Goal: Check status: Check status

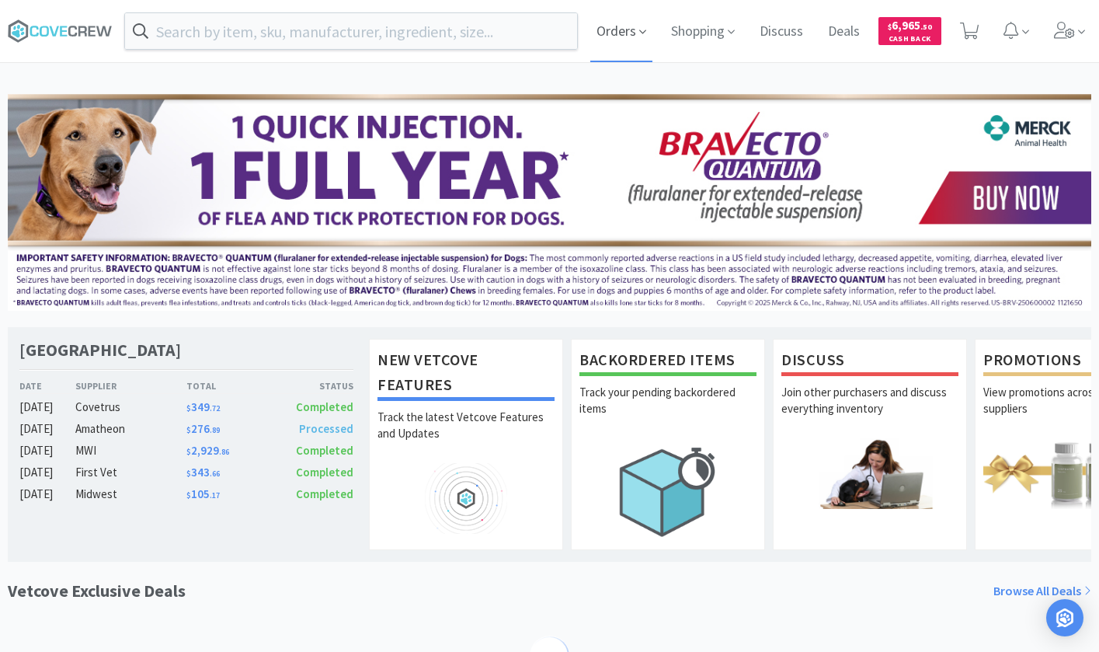
click at [621, 37] on span "Orders" at bounding box center [621, 31] width 62 height 62
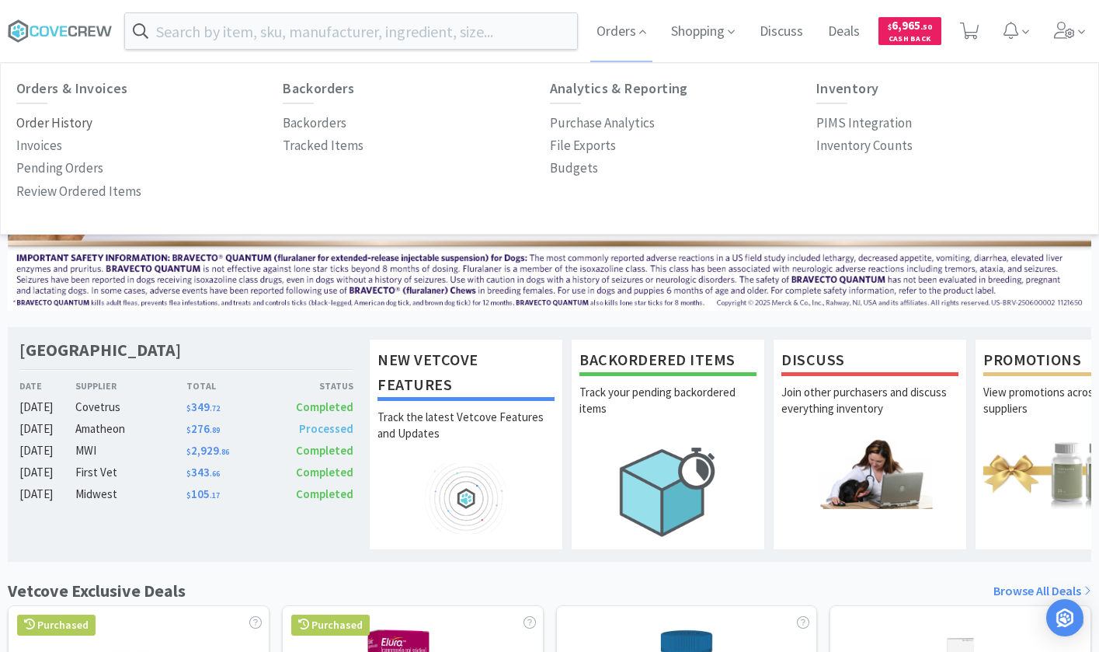
click at [89, 123] on p "Order History" at bounding box center [54, 123] width 76 height 21
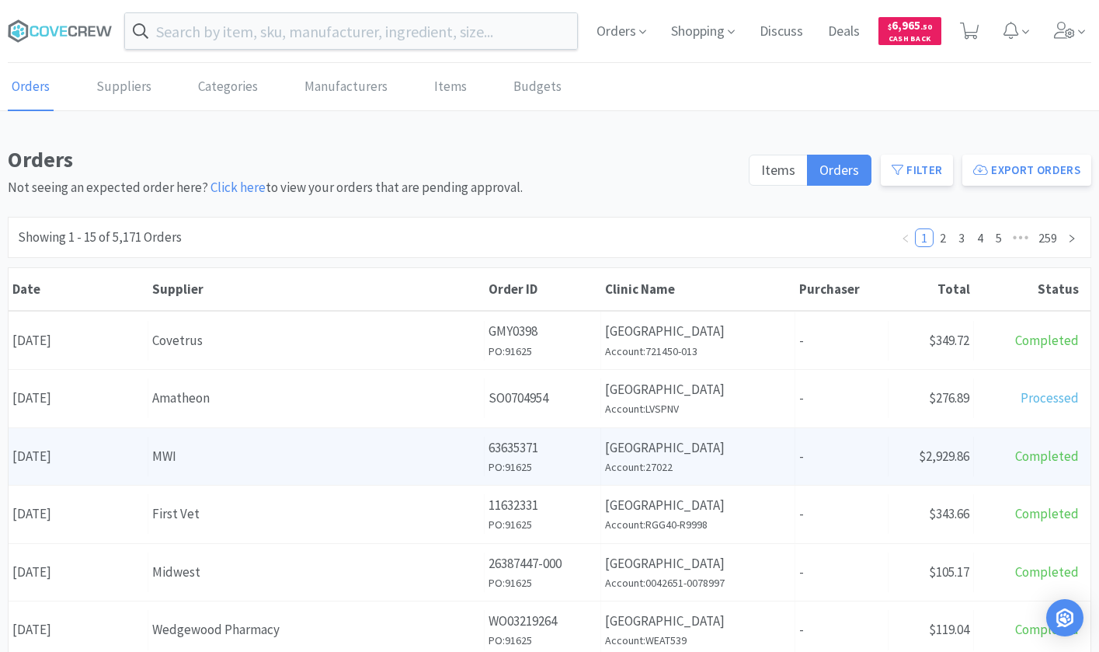
click at [223, 468] on div "Supplier MWI" at bounding box center [316, 457] width 336 height 40
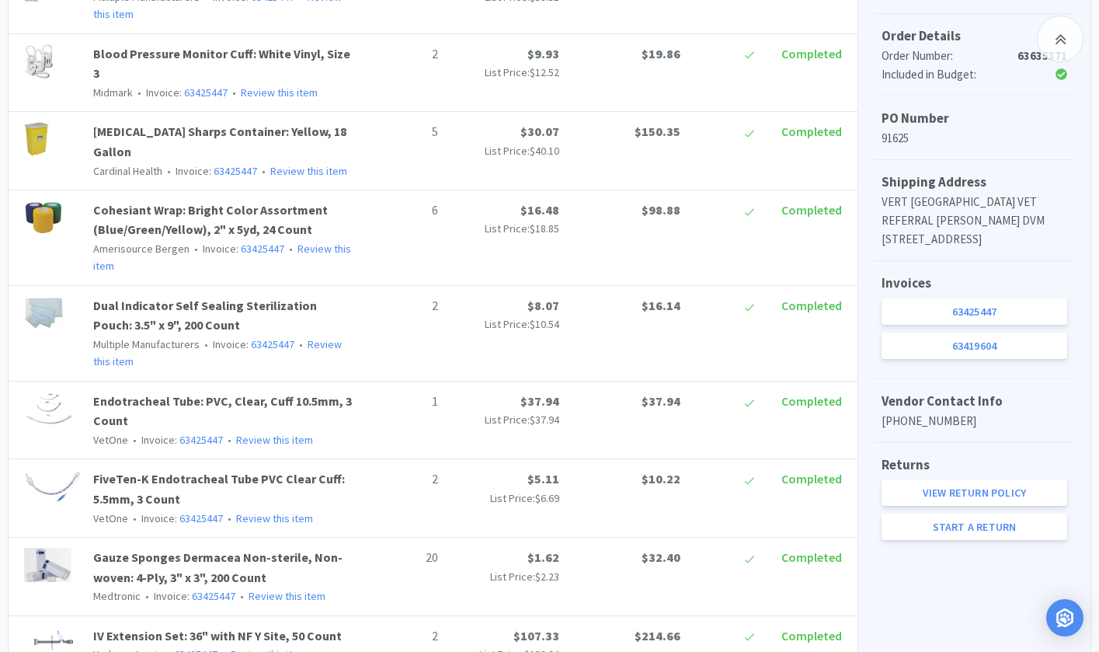
scroll to position [466, 0]
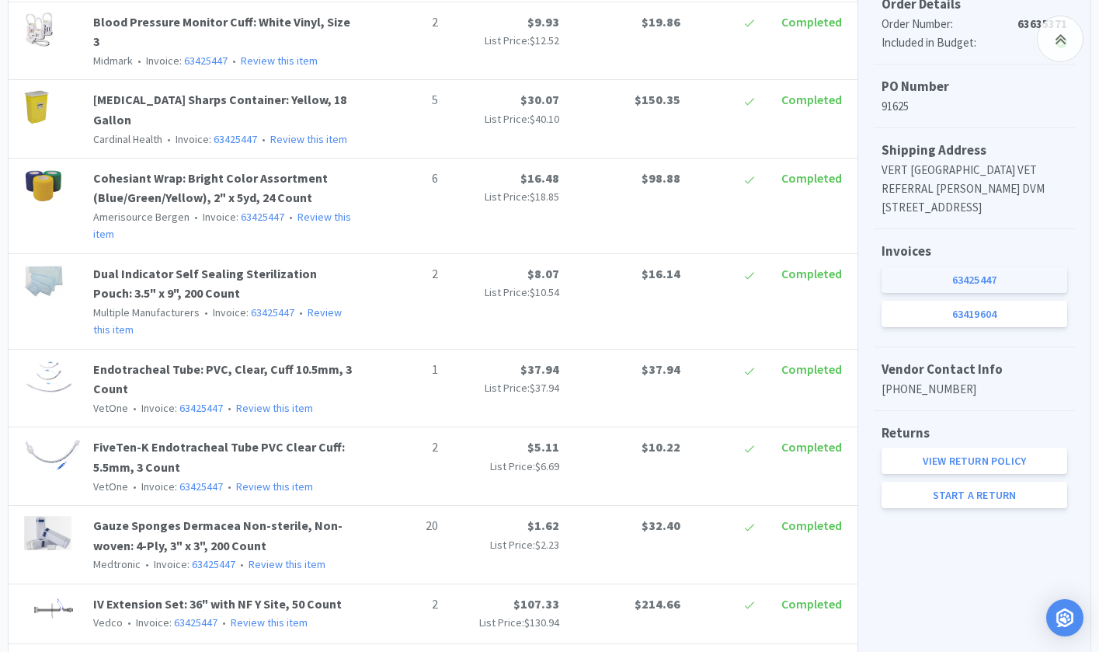
click at [989, 293] on link "63425447" at bounding box center [975, 279] width 186 height 26
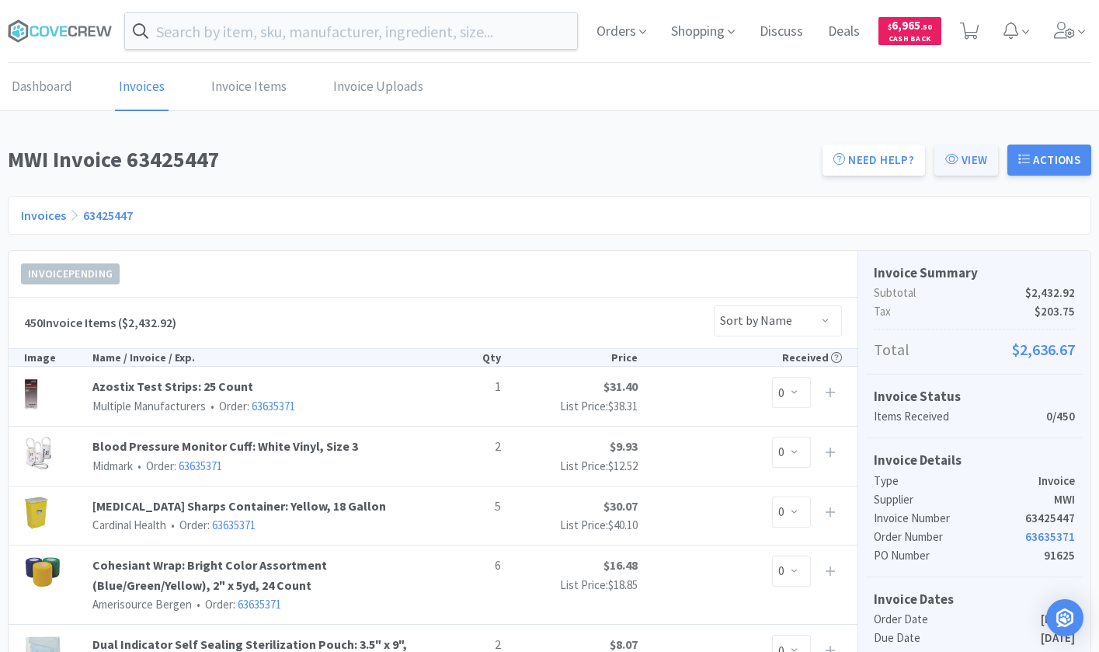
click at [969, 160] on button "View" at bounding box center [966, 159] width 64 height 31
click at [964, 198] on link "View PDF" at bounding box center [967, 199] width 78 height 26
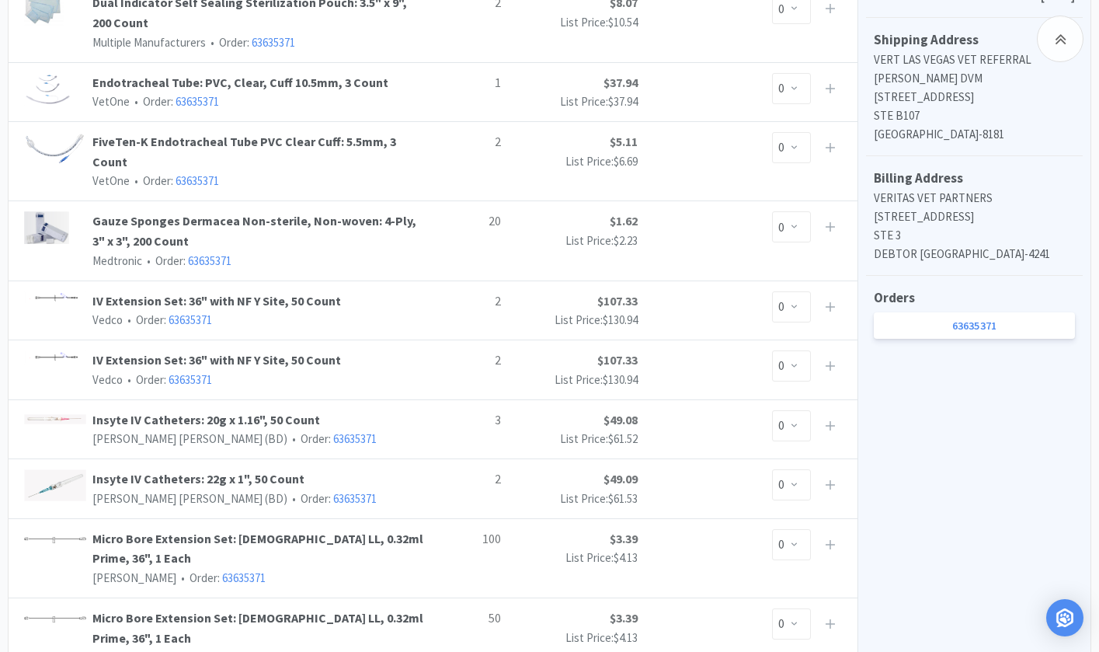
scroll to position [621, 0]
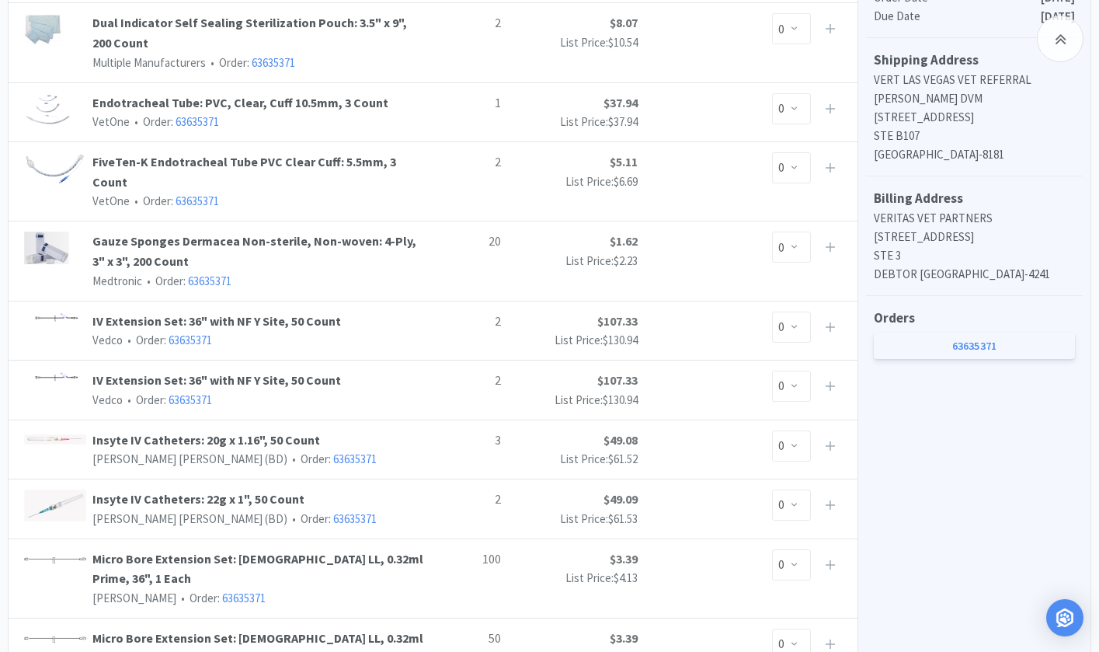
click at [976, 359] on link "63635371" at bounding box center [974, 345] width 201 height 26
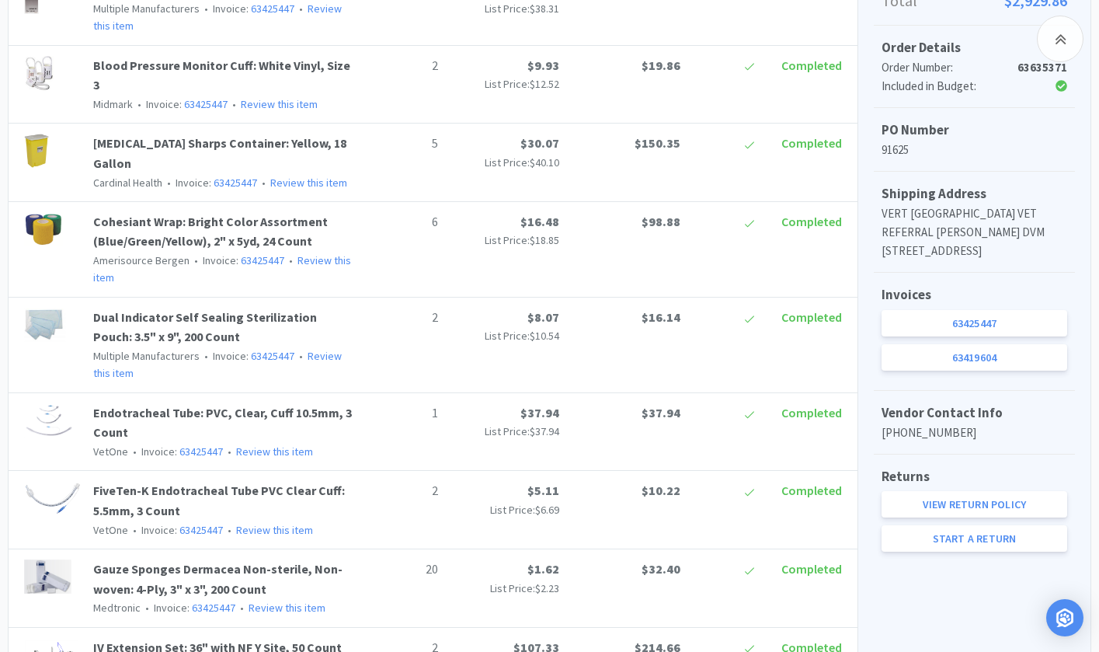
scroll to position [388, 0]
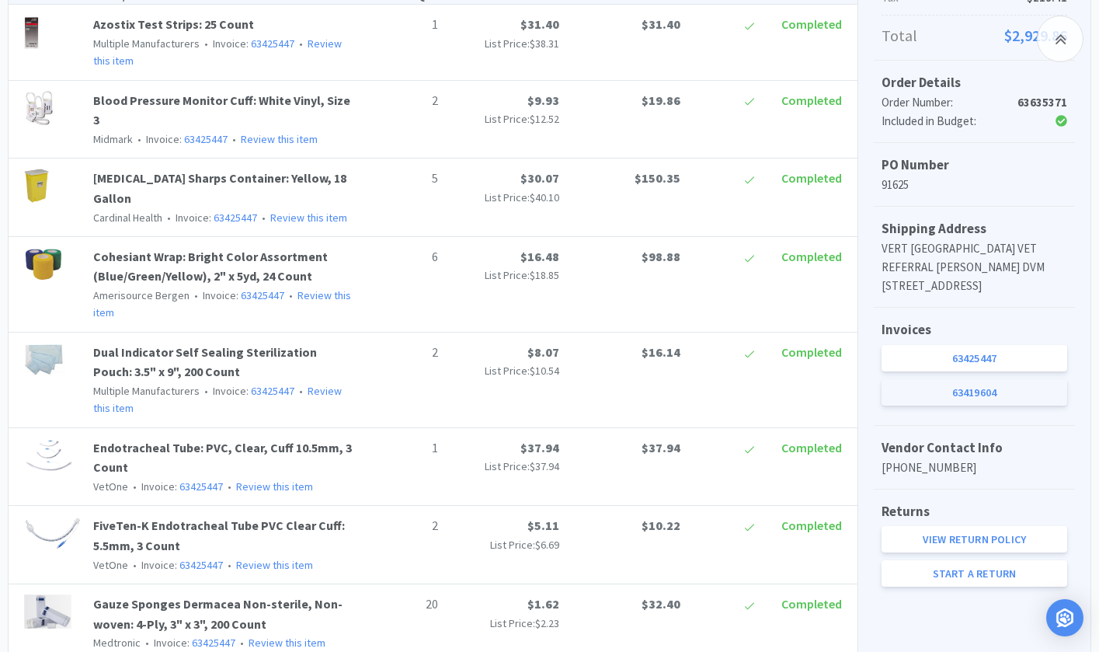
click at [989, 405] on link "63419604" at bounding box center [975, 392] width 186 height 26
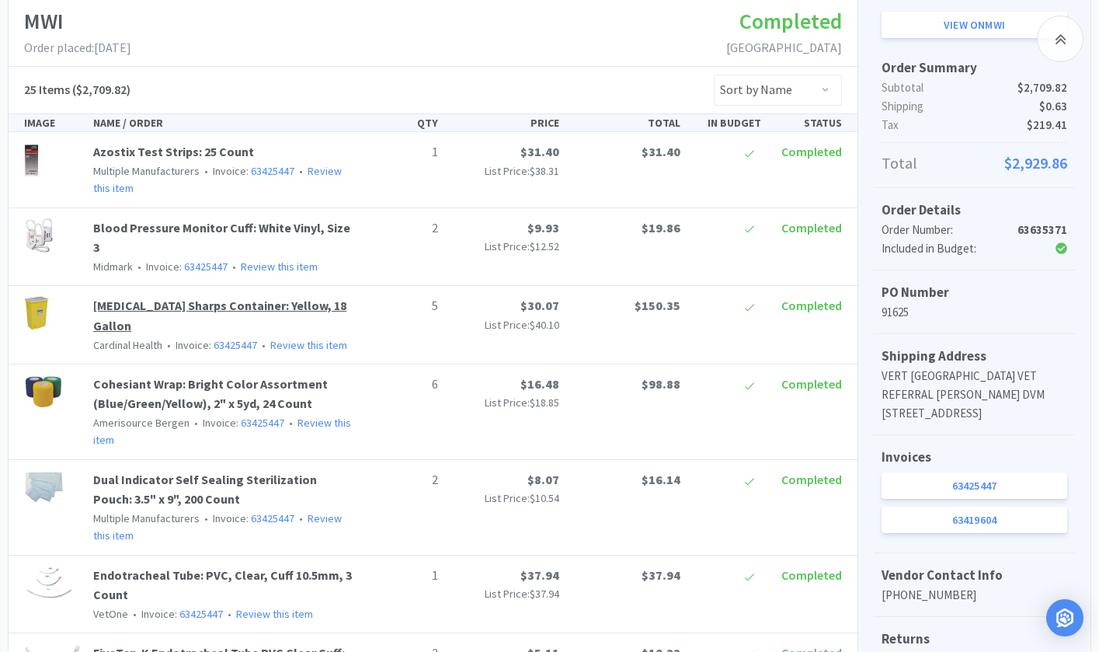
scroll to position [232, 0]
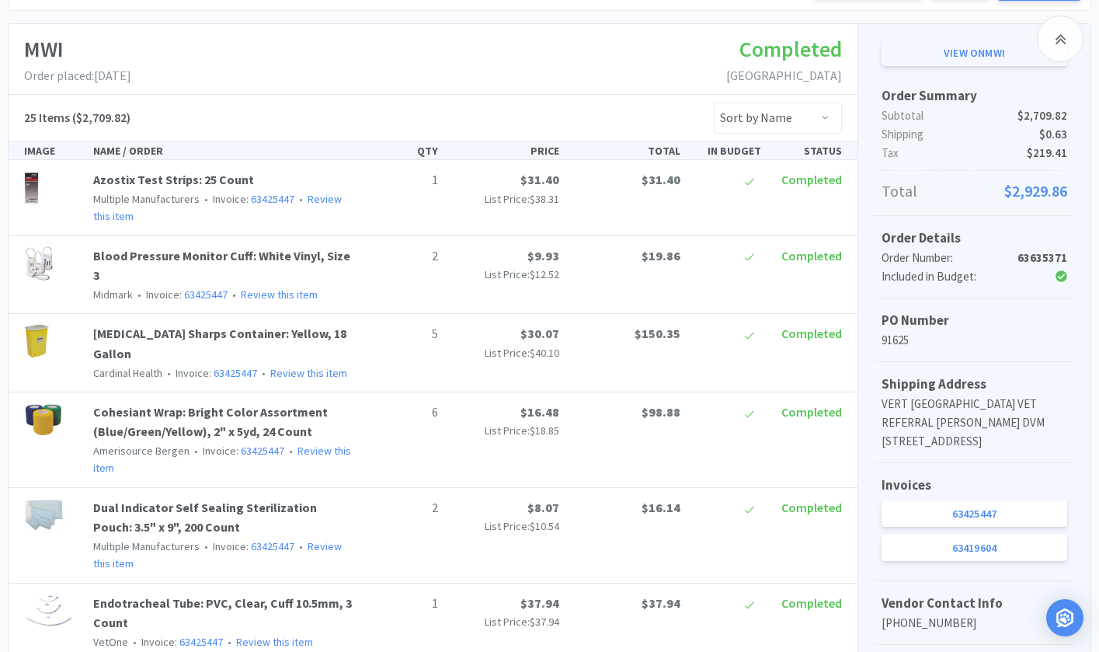
click at [931, 46] on link "View on MWI" at bounding box center [975, 53] width 186 height 26
